Goal: Answer question/provide support: Share knowledge or assist other users

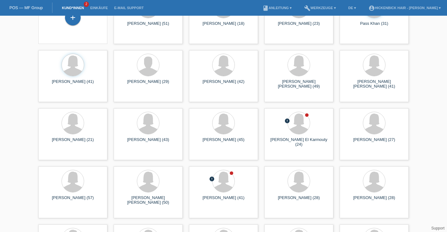
scroll to position [97, 0]
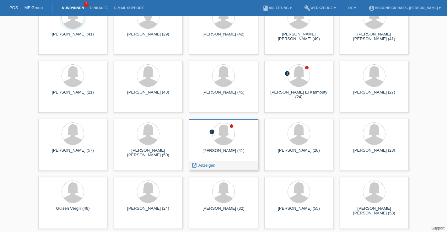
click at [220, 164] on div "launch Anzeigen" at bounding box center [223, 165] width 68 height 9
click at [191, 163] on icon "launch" at bounding box center [194, 165] width 6 height 6
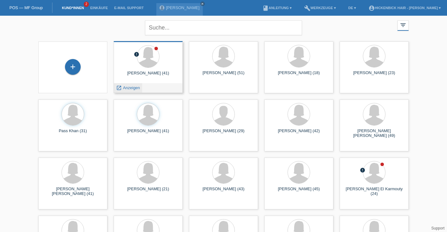
click at [121, 87] on icon "launch" at bounding box center [119, 88] width 6 height 6
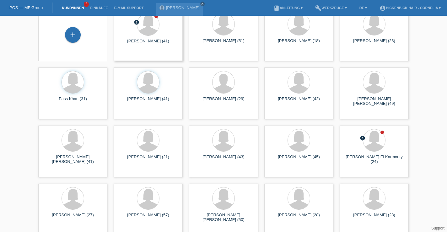
scroll to position [27, 0]
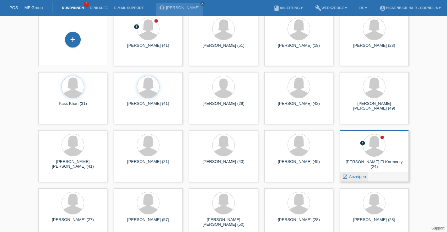
click at [362, 176] on span "Anzeigen" at bounding box center [357, 176] width 17 height 5
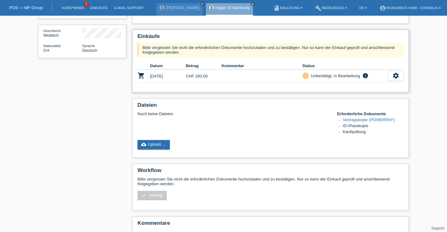
scroll to position [83, 0]
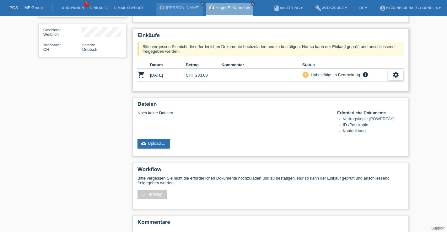
click at [396, 76] on icon "settings" at bounding box center [395, 74] width 7 height 7
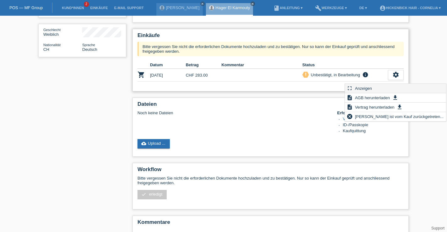
click at [366, 87] on span "Anzeigen" at bounding box center [363, 88] width 19 height 8
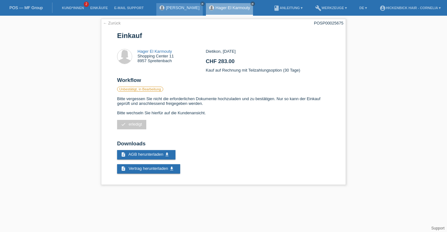
click at [175, 13] on div "Flavia Stagliano close" at bounding box center [179, 9] width 46 height 13
click at [178, 5] on div "Flavia Stagliano close" at bounding box center [179, 9] width 46 height 13
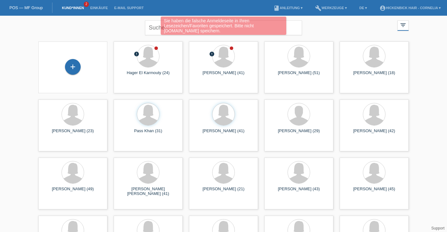
click at [156, 27] on div "Sie haben die falsche Anmeldeseite in Ihren Lesezeichen/Favoriten gespeichert. …" at bounding box center [223, 27] width 268 height 20
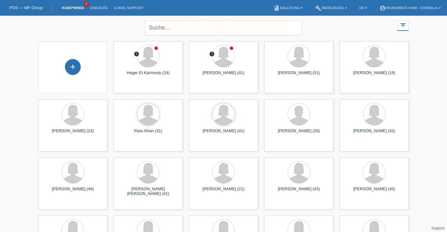
click at [296, 26] on body "Sie haben die falsche Anmeldeseite in Ihren Lesezeichen/Favoriten gespeichert. …" at bounding box center [223, 172] width 447 height 313
click at [158, 23] on input "text" at bounding box center [223, 27] width 157 height 15
type input "[PERSON_NAME]"
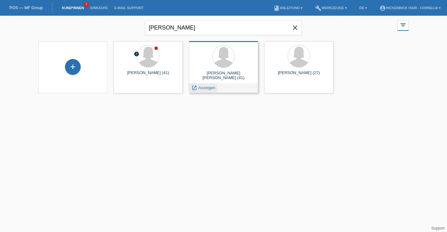
click at [216, 86] on div "launch Anzeigen" at bounding box center [203, 87] width 28 height 9
click at [207, 86] on span "Anzeigen" at bounding box center [206, 87] width 17 height 5
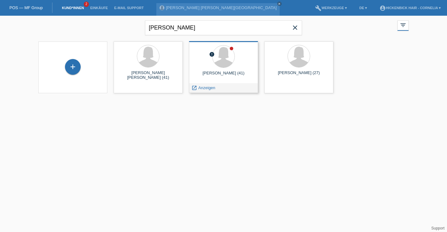
click at [230, 88] on div "launch Anzeigen" at bounding box center [223, 87] width 68 height 9
click at [196, 88] on icon "launch" at bounding box center [194, 88] width 6 height 6
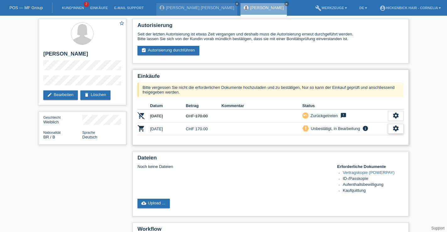
click at [395, 129] on icon "settings" at bounding box center [395, 128] width 7 height 7
click at [396, 129] on icon "settings" at bounding box center [395, 128] width 7 height 7
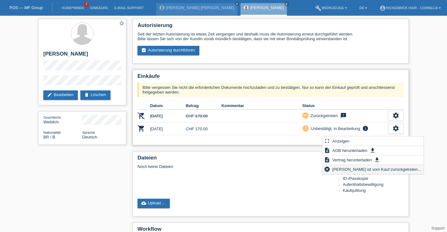
click at [376, 170] on span "[PERSON_NAME] ist vom Kauf zurückgetreten..." at bounding box center [376, 169] width 91 height 8
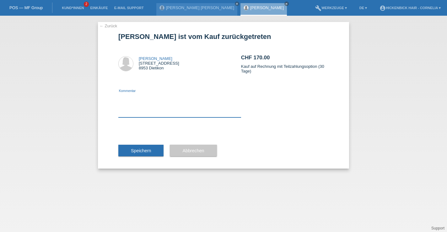
click at [157, 109] on textarea at bounding box center [179, 105] width 123 height 24
type textarea "system hat nicht funktioniert"
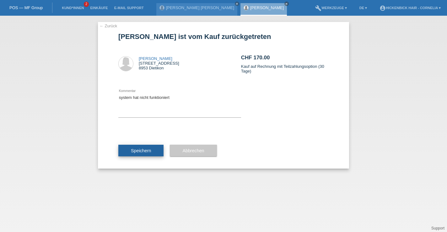
click at [148, 149] on span "Speichern" at bounding box center [141, 150] width 20 height 5
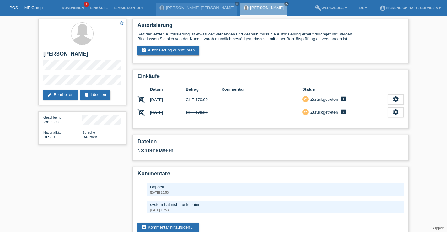
scroll to position [19, 0]
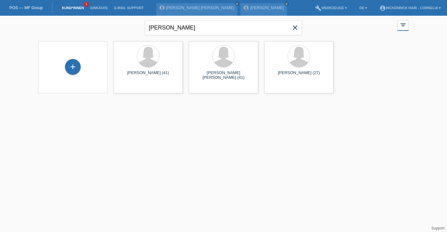
click at [294, 28] on icon "close" at bounding box center [295, 28] width 8 height 8
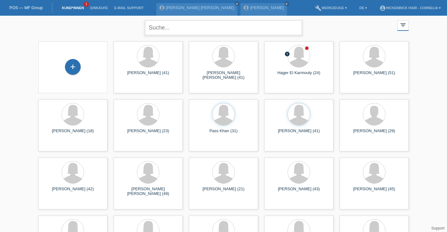
click at [177, 27] on input "text" at bounding box center [223, 27] width 157 height 15
type input "[PERSON_NAME]"
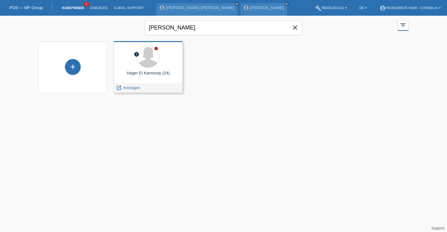
click at [152, 90] on div "launch Anzeigen" at bounding box center [148, 87] width 68 height 9
click at [137, 88] on span "Anzeigen" at bounding box center [131, 87] width 17 height 5
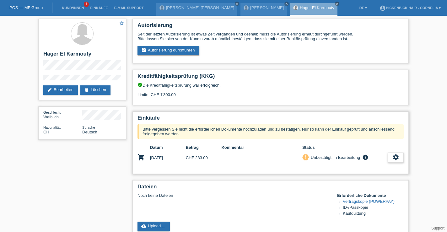
click at [399, 158] on icon "settings" at bounding box center [395, 157] width 7 height 7
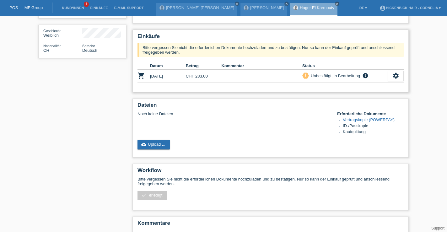
scroll to position [82, 0]
